Goal: Communication & Community: Answer question/provide support

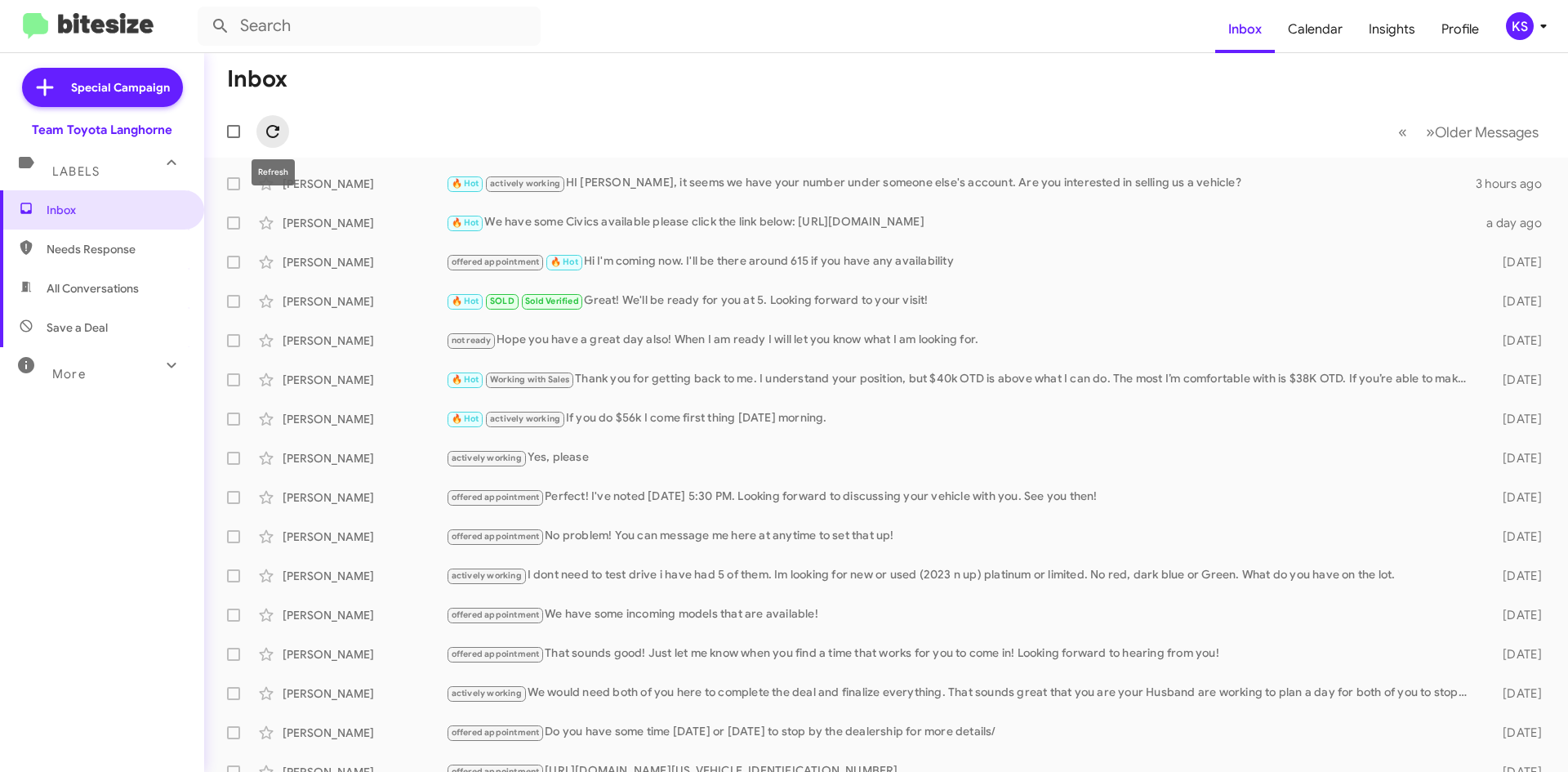
click at [280, 122] on icon at bounding box center [272, 131] width 19 height 19
click at [122, 283] on span "All Conversations" at bounding box center [92, 289] width 92 height 17
type input "in:all-conversations"
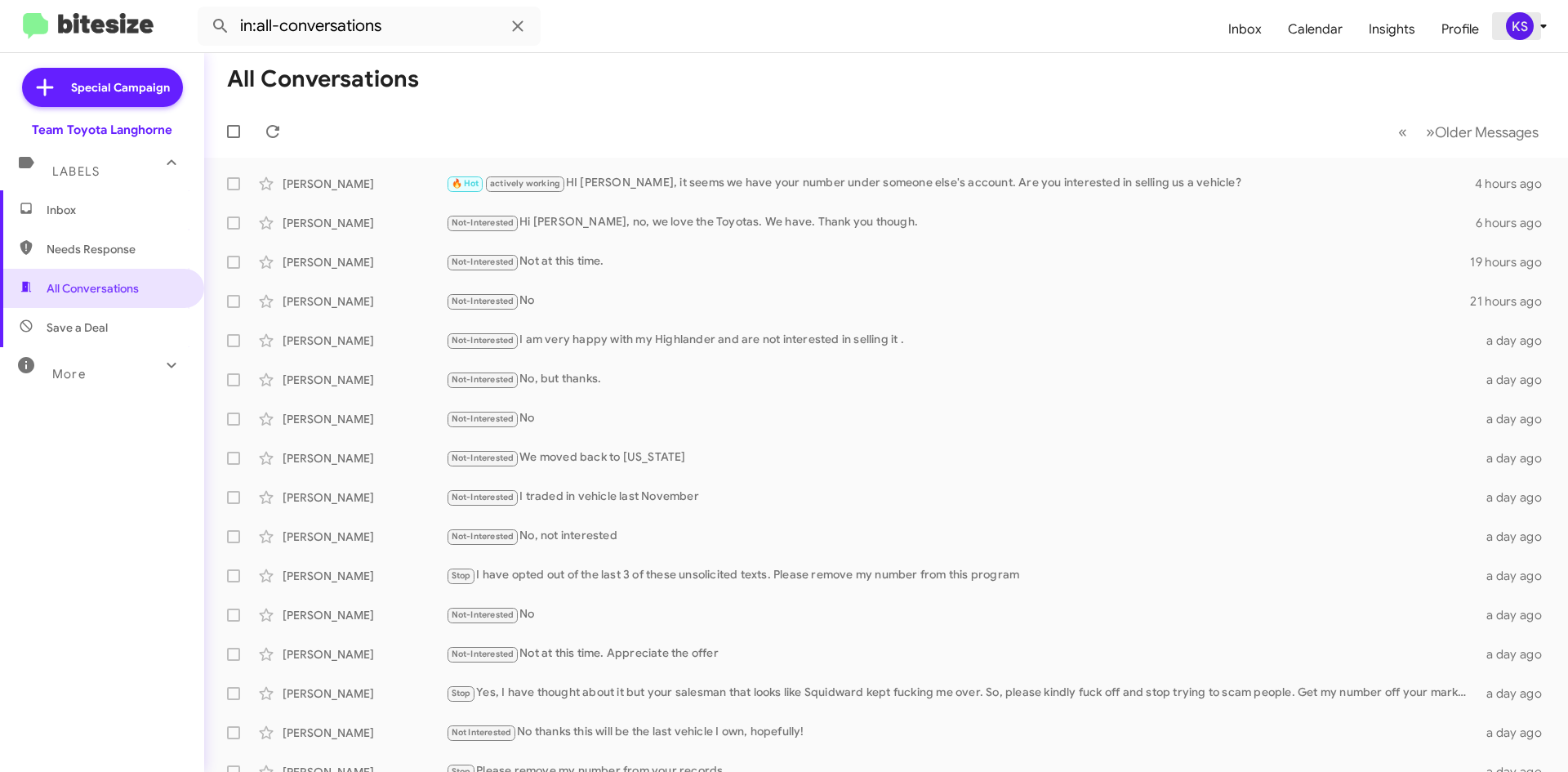
click at [1517, 37] on div "KS" at bounding box center [1519, 26] width 28 height 28
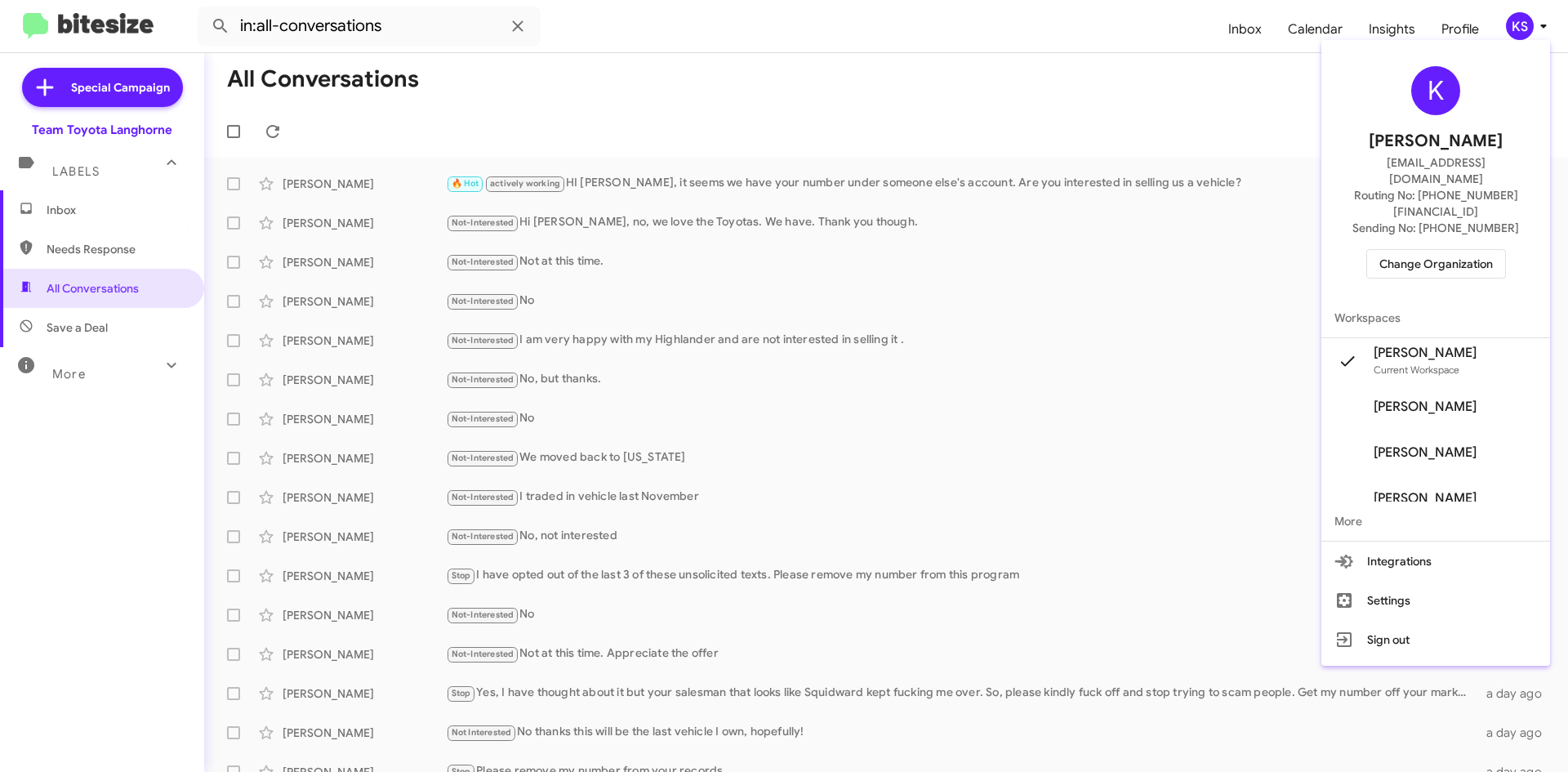
click at [1488, 250] on span "Change Organization" at bounding box center [1435, 264] width 113 height 28
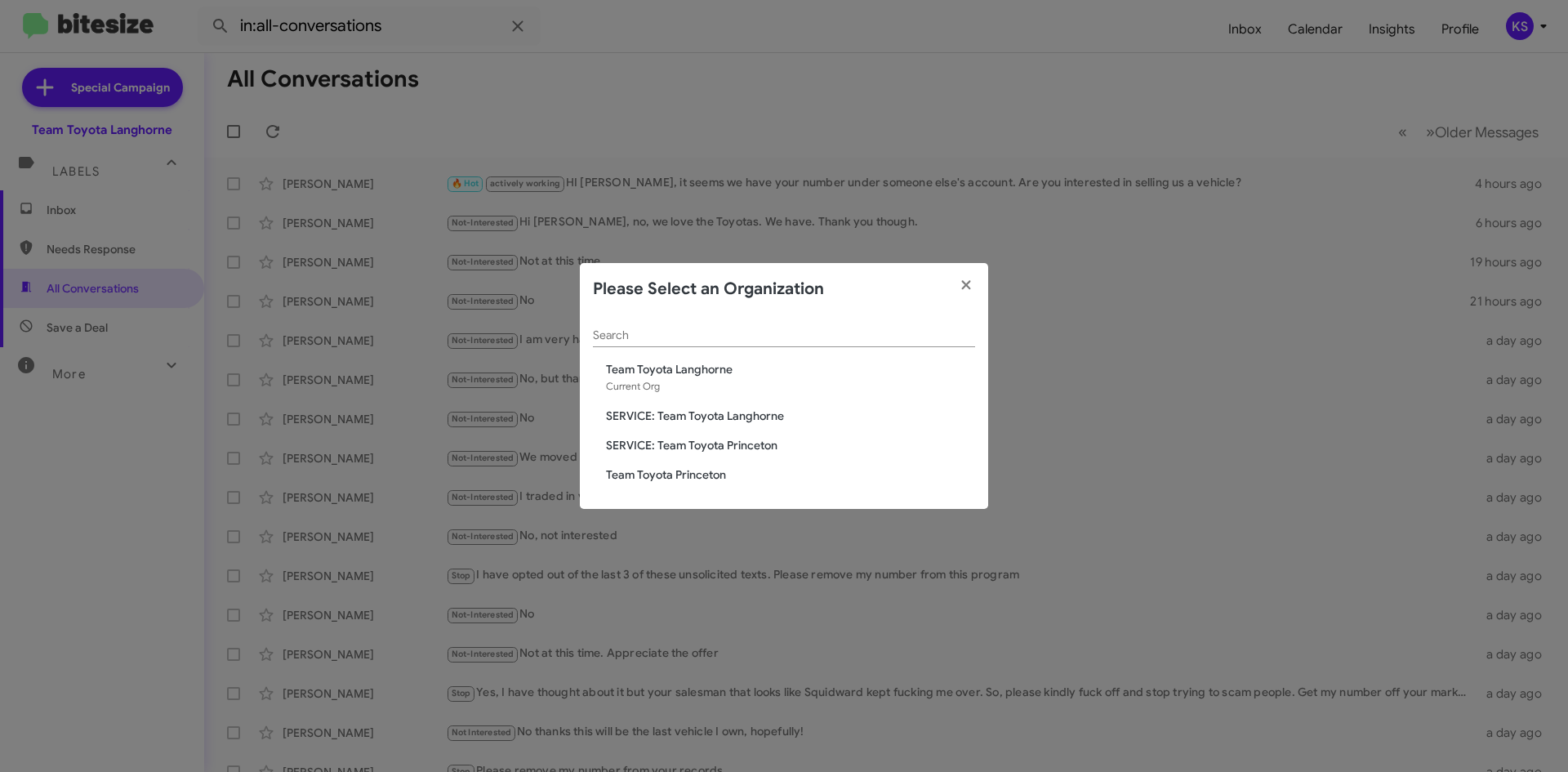
click at [676, 470] on span "Team Toyota Princeton" at bounding box center [790, 475] width 369 height 17
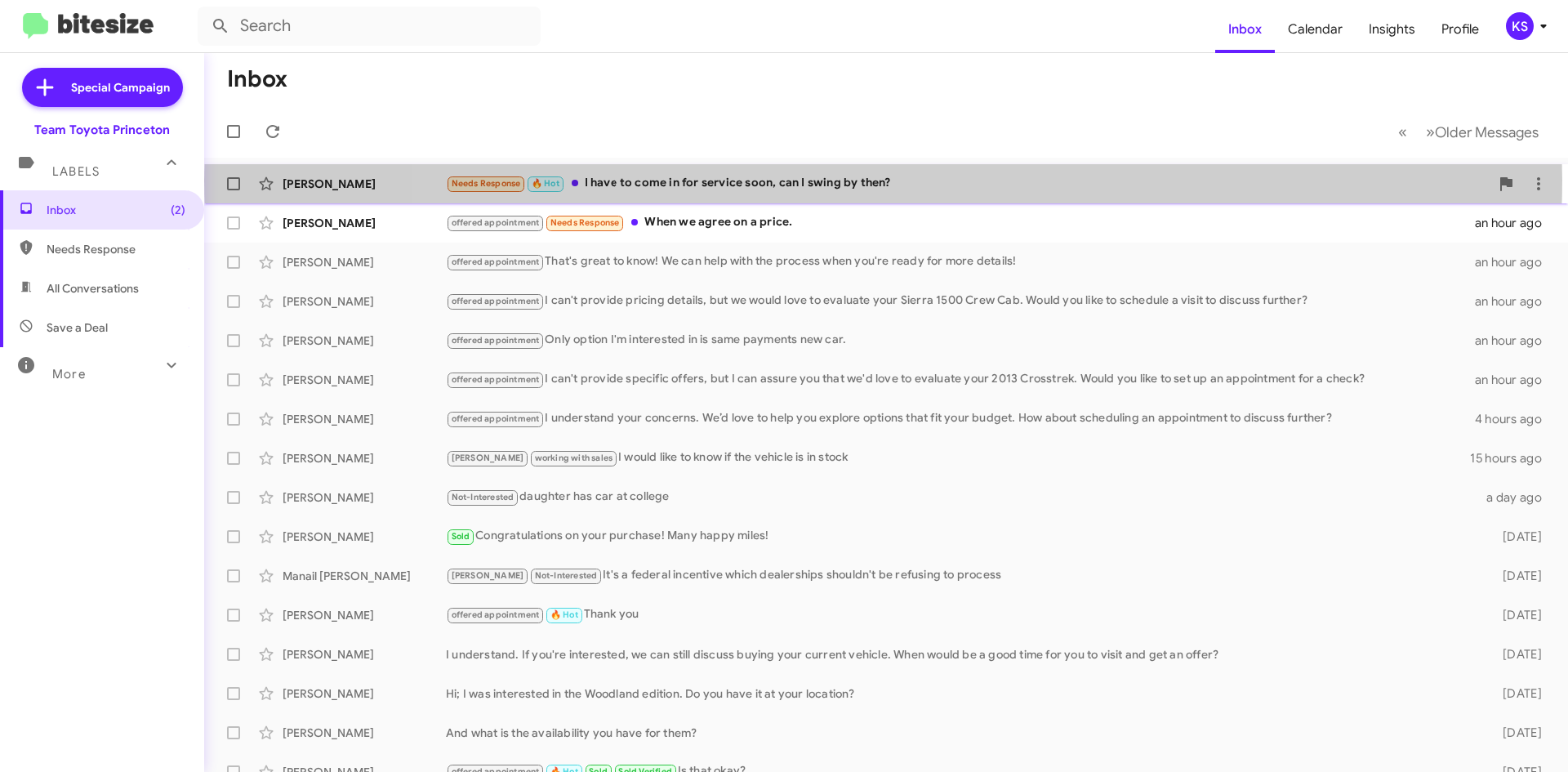
click at [883, 180] on div "Needs Response 🔥 Hot I have to come in for service soon, can I swing by then?" at bounding box center [968, 184] width 1043 height 18
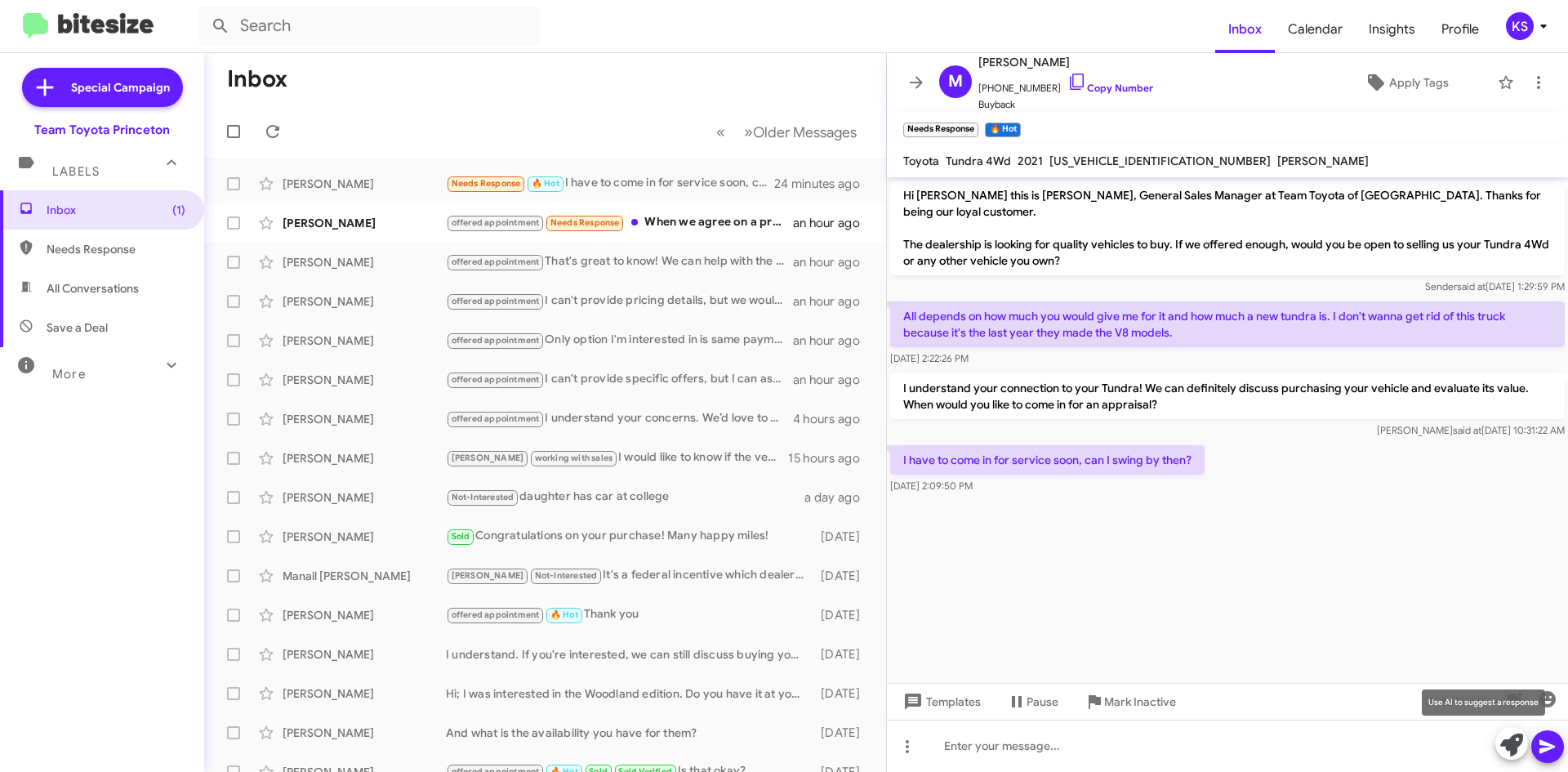
click at [1507, 733] on span at bounding box center [1511, 744] width 23 height 36
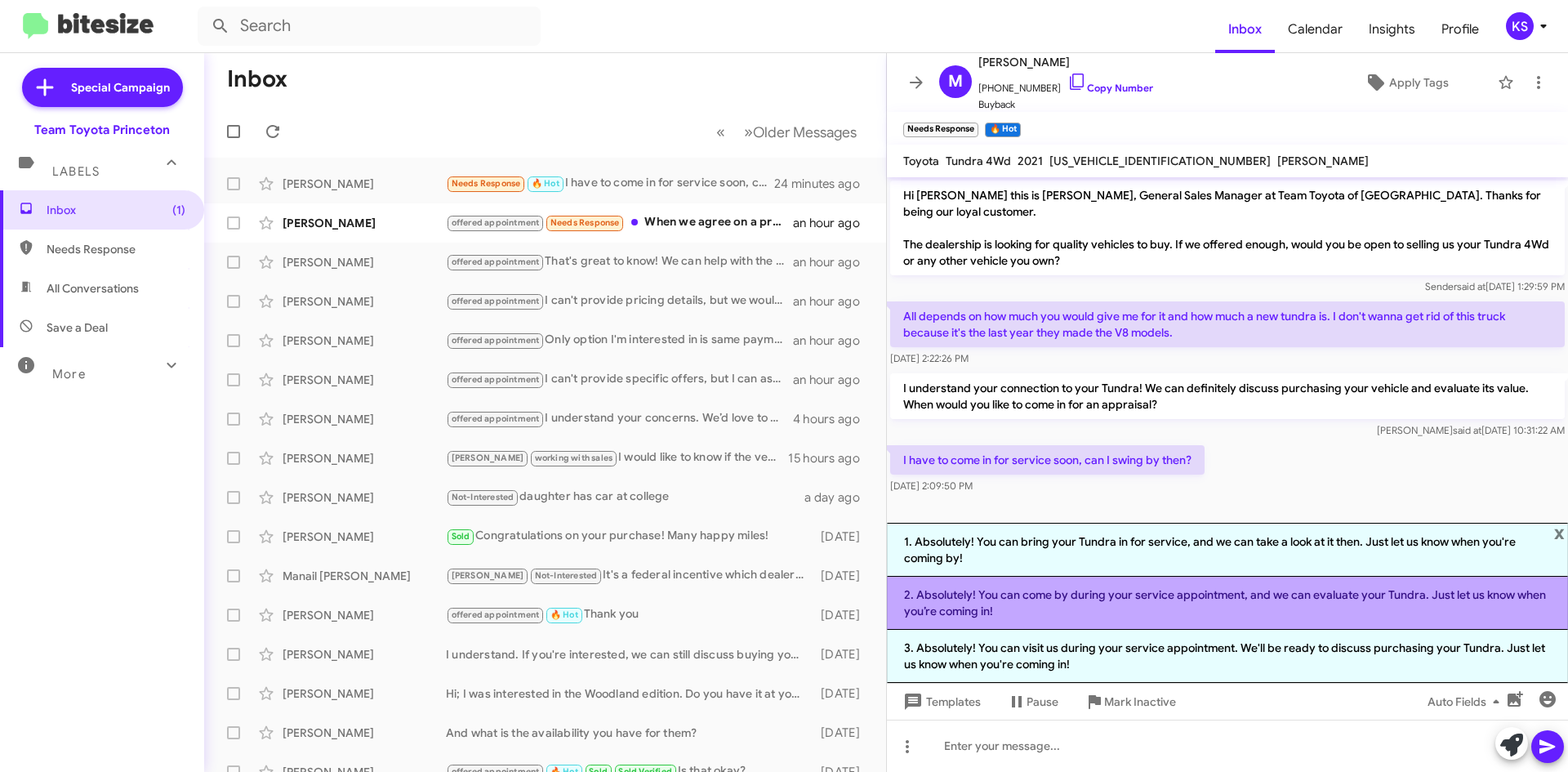
click at [1015, 593] on li "2. Absolutely! You can come by during your service appointment, and we can eval…" at bounding box center [1227, 603] width 681 height 53
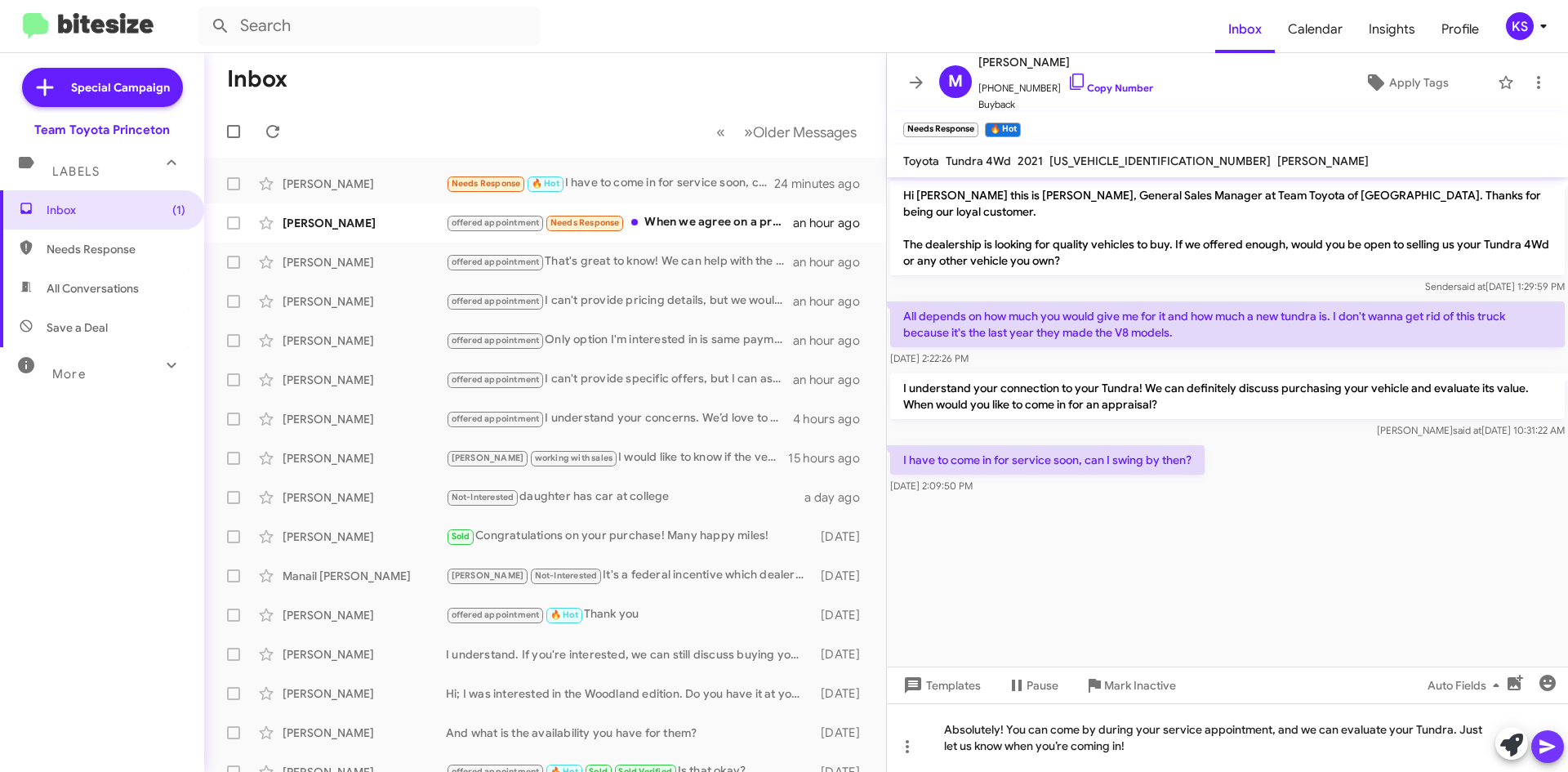
click at [1545, 751] on icon at bounding box center [1547, 747] width 16 height 14
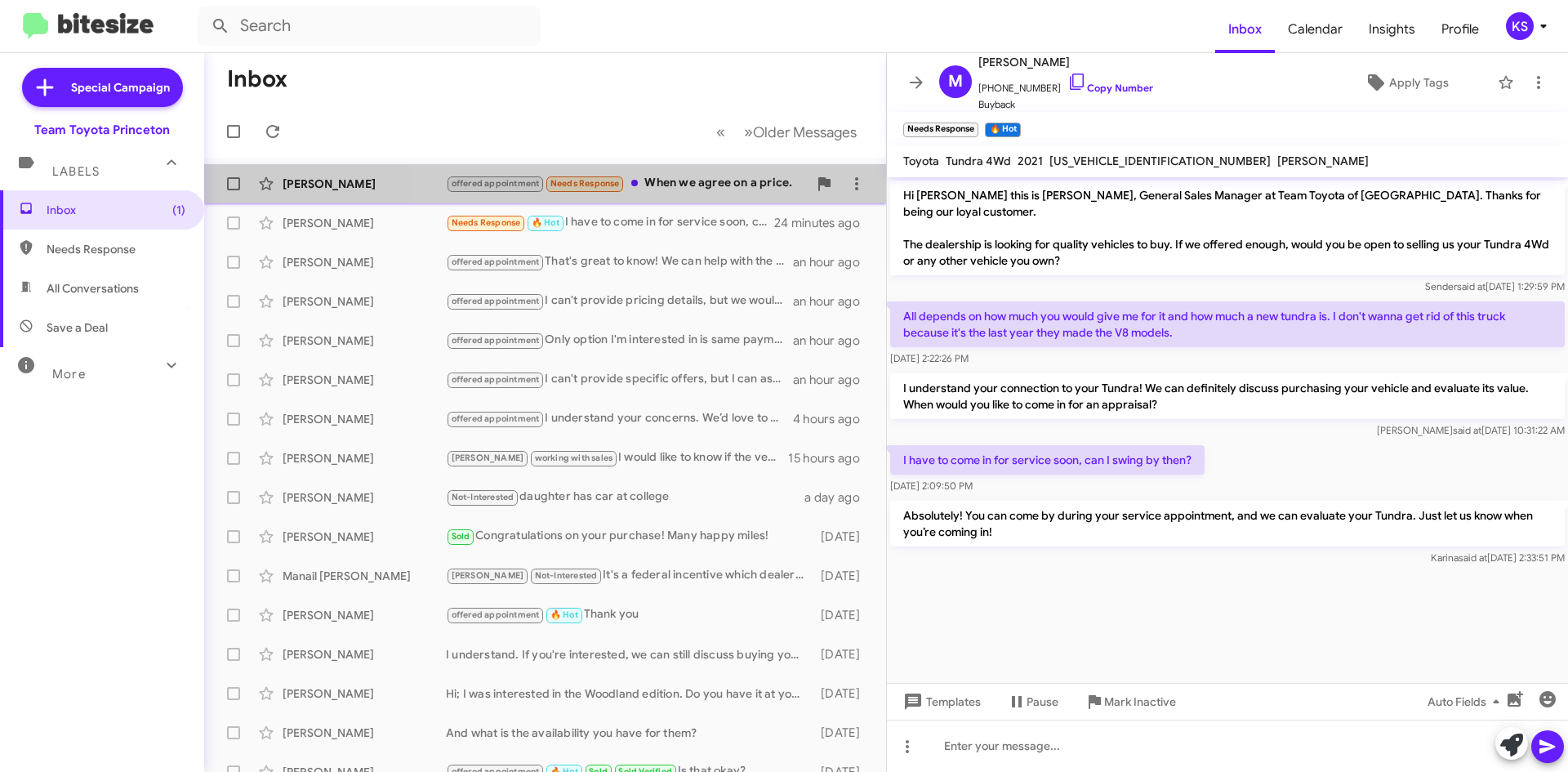
click at [693, 188] on div "offered appointment Needs Response When we agree on a price." at bounding box center [627, 184] width 361 height 18
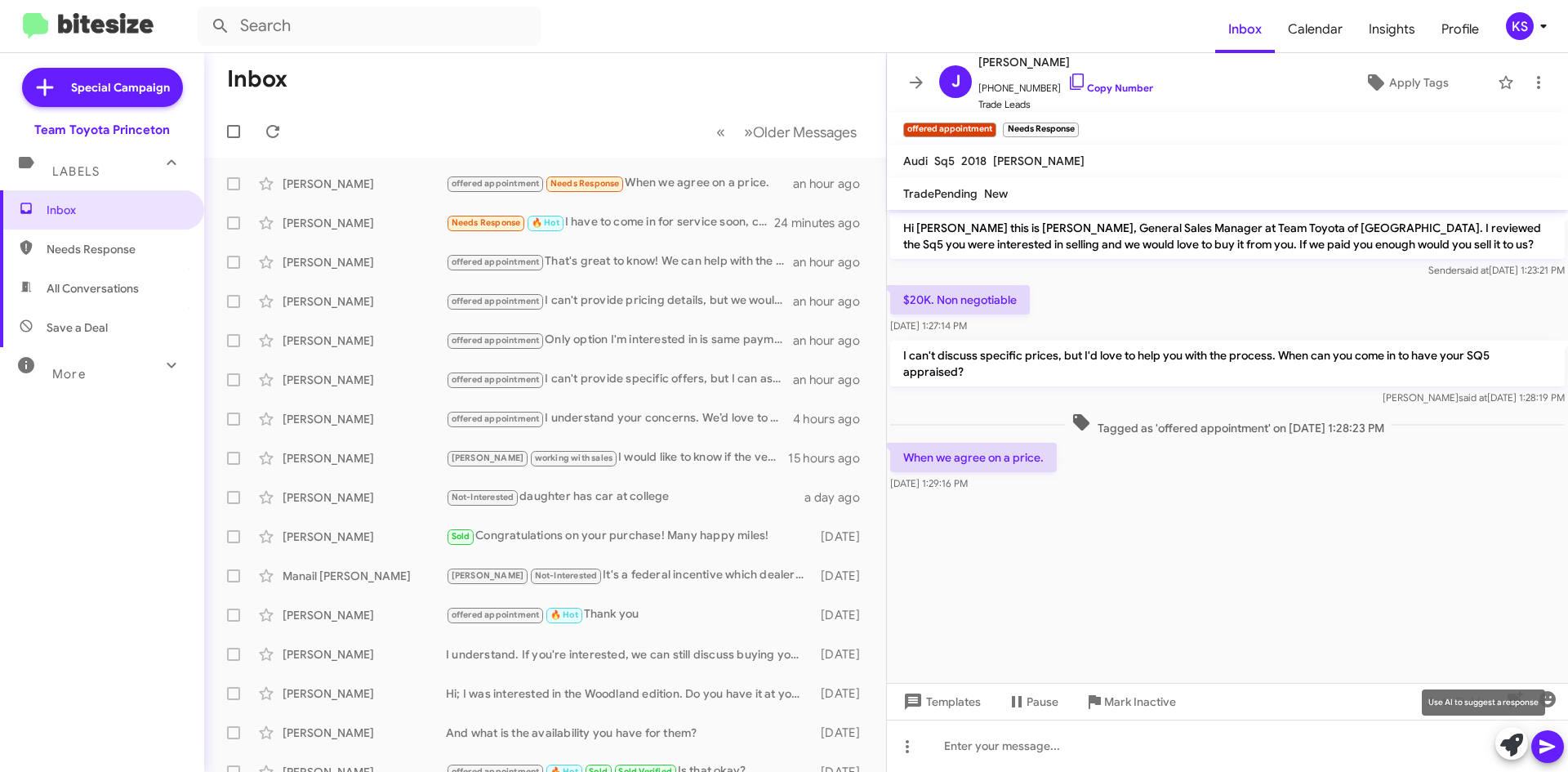
click at [1503, 749] on icon at bounding box center [1511, 744] width 23 height 23
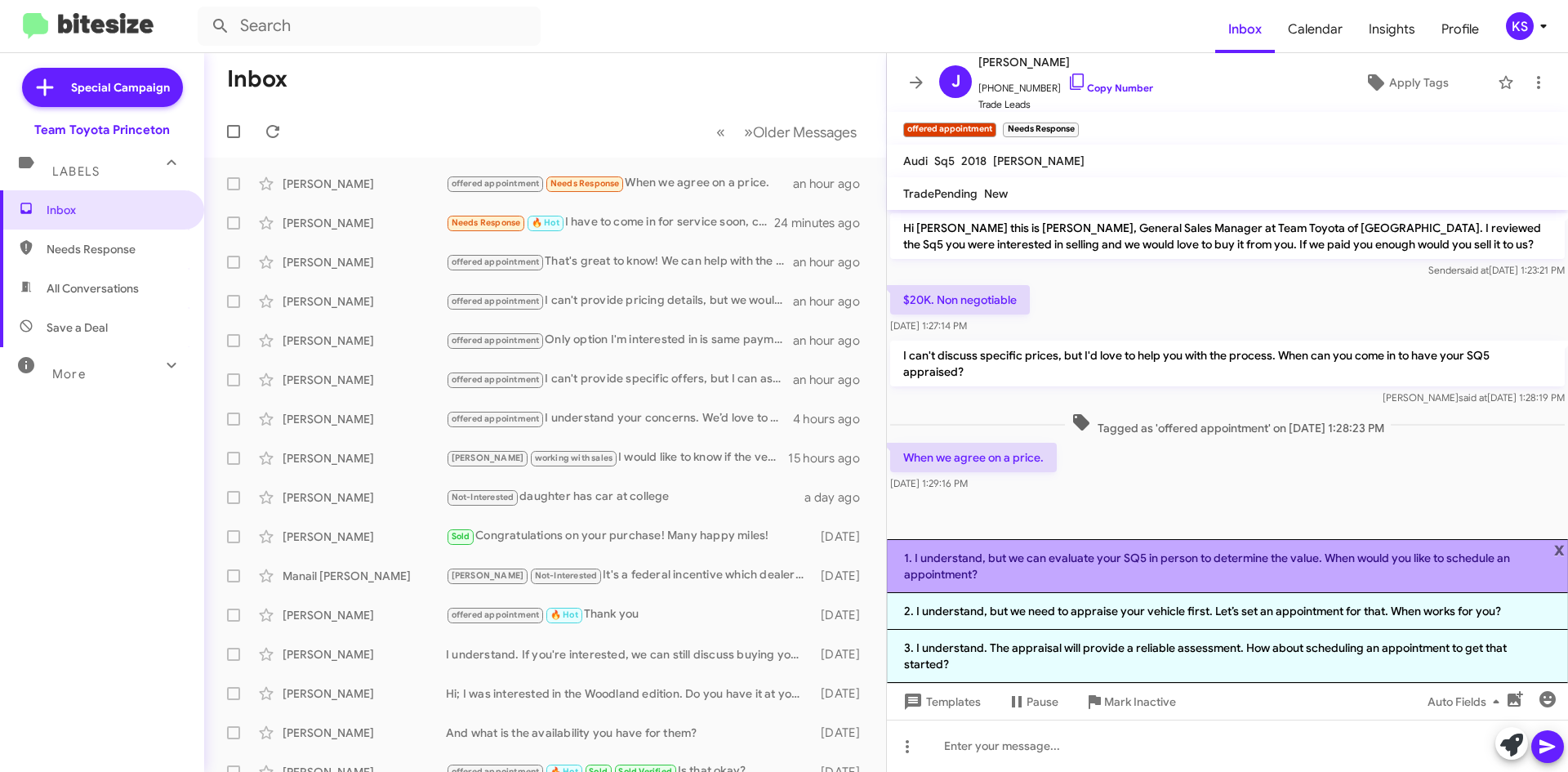
click at [1269, 569] on li "1. I understand, but we can evaluate your SQ5 in person to determine the value.…" at bounding box center [1227, 566] width 681 height 53
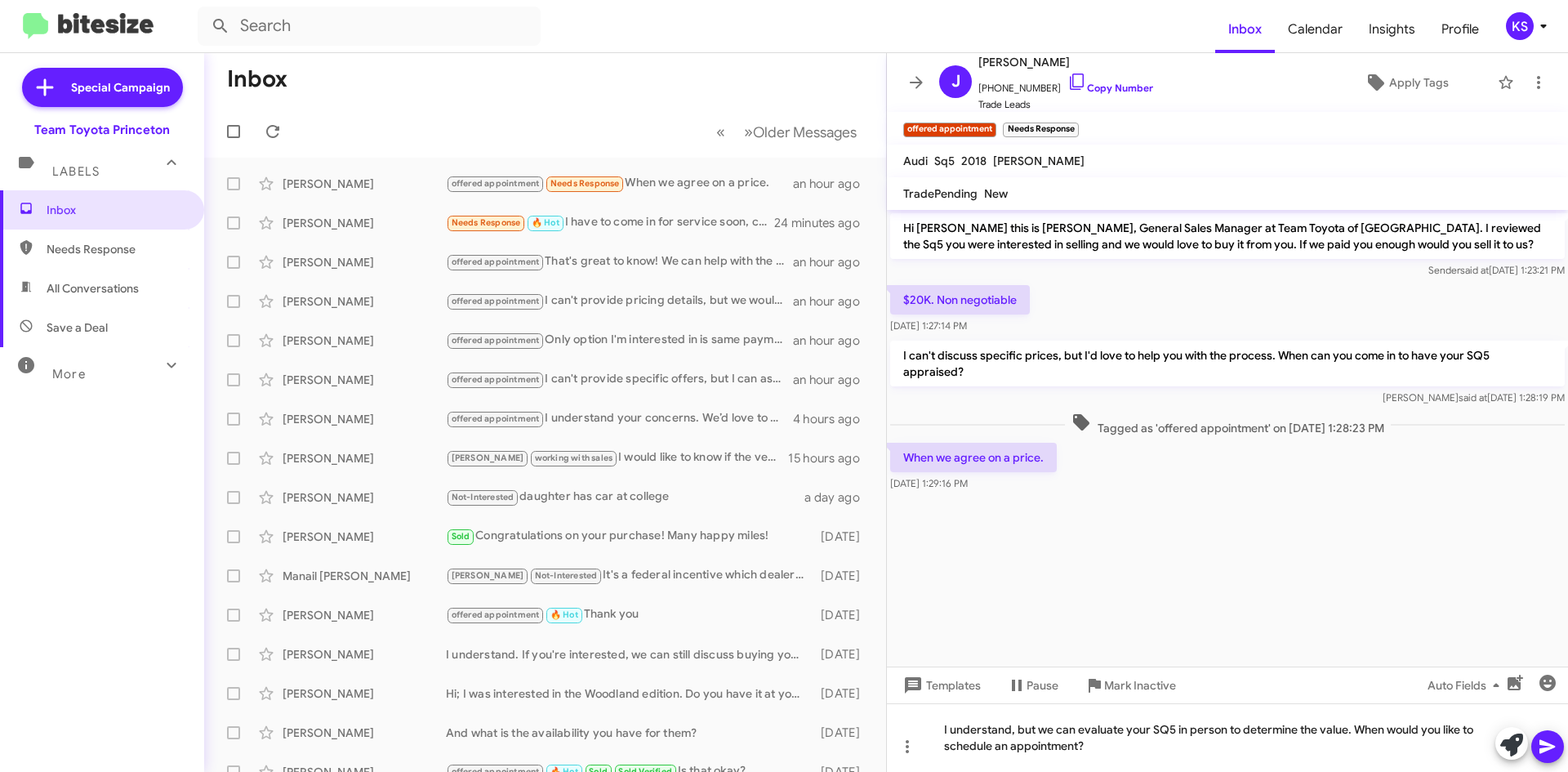
click at [1540, 749] on icon at bounding box center [1547, 747] width 16 height 14
